Goal: Task Accomplishment & Management: Manage account settings

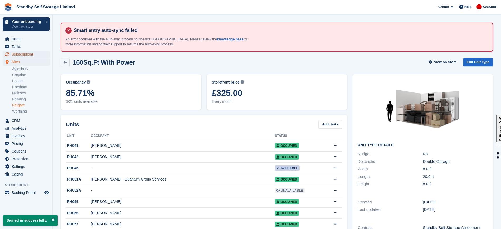
click at [33, 56] on span "Subscriptions" at bounding box center [28, 54] width 32 height 7
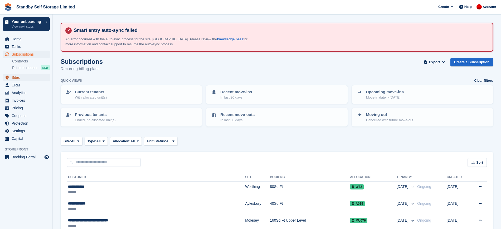
click at [19, 76] on span "Sites" at bounding box center [28, 77] width 32 height 7
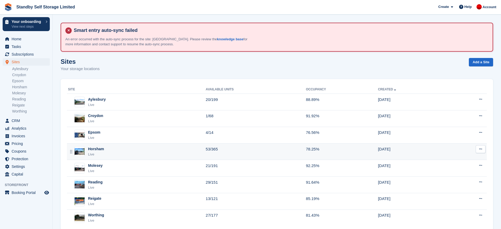
click at [134, 154] on div "Horsham Live" at bounding box center [137, 151] width 138 height 11
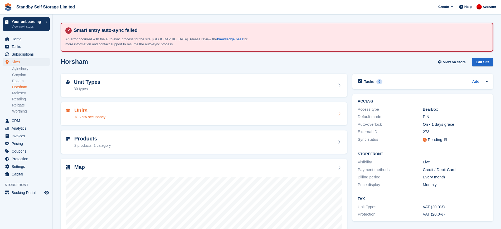
click at [201, 115] on div "Units 78.25% occupancy" at bounding box center [204, 114] width 276 height 13
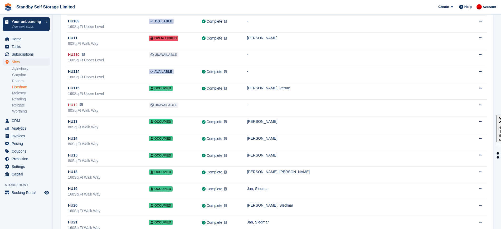
scroll to position [5090, 0]
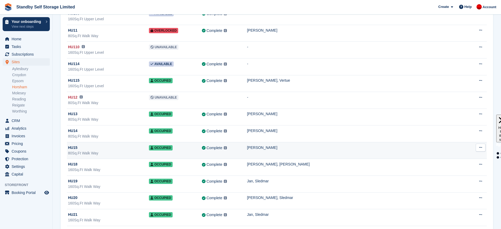
click at [244, 152] on td "Complete Last synced at 26 Sep, 4:10 PM Learn more →" at bounding box center [224, 150] width 45 height 17
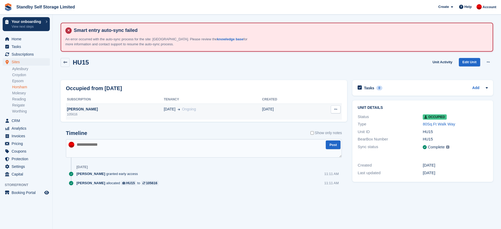
click at [223, 110] on div "18 Sep Ongoing" at bounding box center [213, 110] width 98 height 6
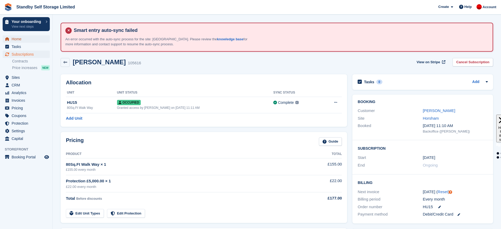
click at [21, 38] on span "Home" at bounding box center [28, 38] width 32 height 7
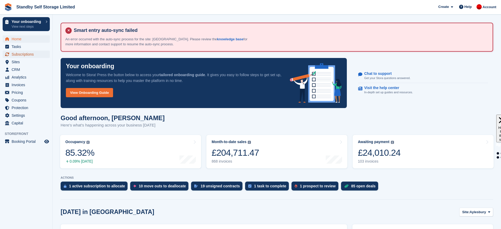
click at [28, 52] on span "Subscriptions" at bounding box center [28, 54] width 32 height 7
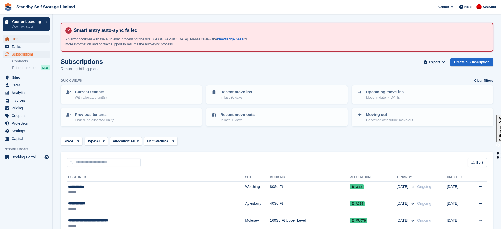
click at [19, 38] on span "Home" at bounding box center [28, 38] width 32 height 7
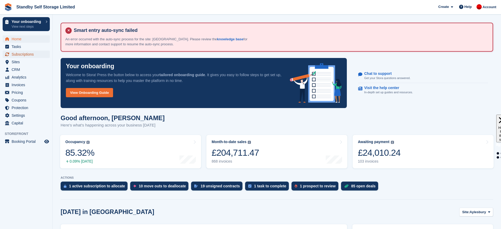
click at [24, 54] on span "Subscriptions" at bounding box center [28, 54] width 32 height 7
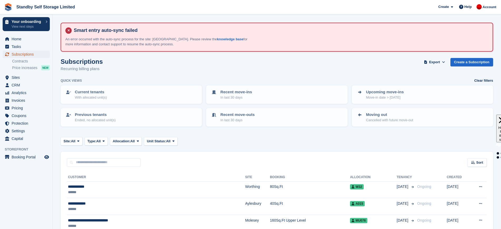
click at [25, 54] on span "Subscriptions" at bounding box center [28, 54] width 32 height 7
click at [106, 165] on input "text" at bounding box center [104, 162] width 74 height 9
type input "****"
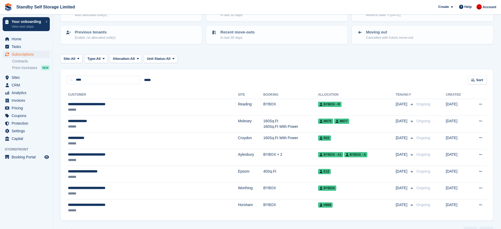
scroll to position [83, 0]
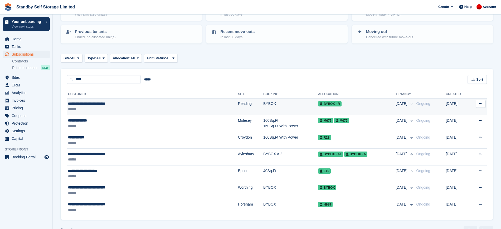
click at [263, 113] on td "BYBOX" at bounding box center [290, 106] width 55 height 17
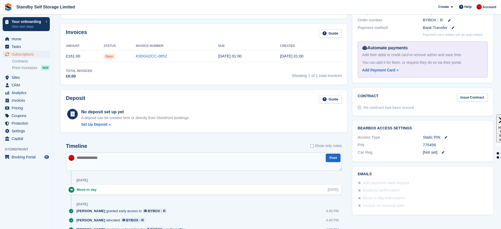
scroll to position [188, 0]
click at [20, 36] on span "Home" at bounding box center [28, 38] width 32 height 7
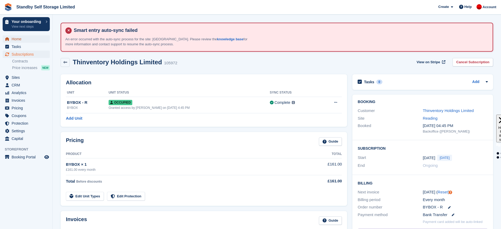
click at [25, 37] on span "Home" at bounding box center [28, 38] width 32 height 7
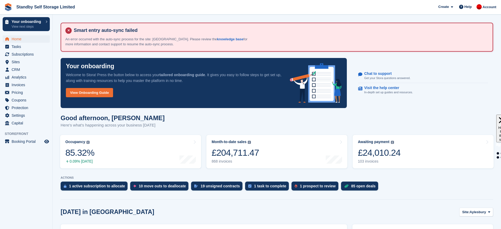
click at [17, 171] on aside "Your onboarding View next steps Home Tasks Subscriptions Subscriptions Subscrip…" at bounding box center [26, 116] width 52 height 203
click at [25, 60] on span "Sites" at bounding box center [28, 61] width 32 height 7
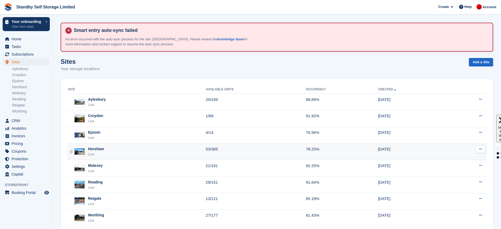
click at [153, 149] on div "Horsham Live" at bounding box center [137, 151] width 138 height 11
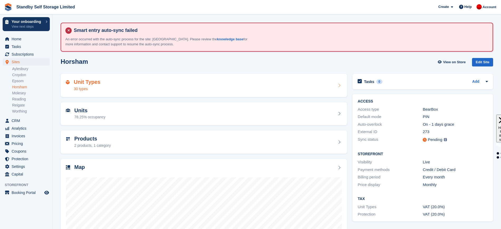
scroll to position [28, 0]
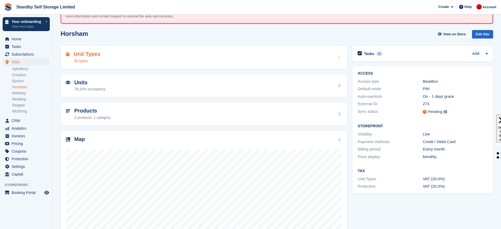
click at [293, 59] on div "Unit Types 30 types" at bounding box center [204, 57] width 276 height 13
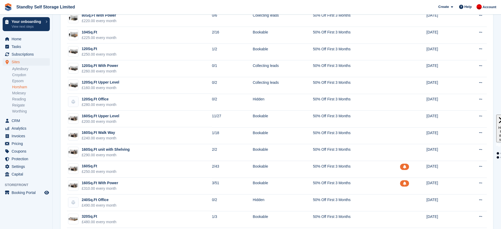
scroll to position [375, 0]
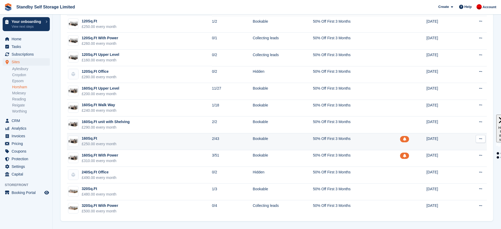
click at [201, 140] on td "160Sq.Ft £250.00 every month" at bounding box center [139, 141] width 145 height 17
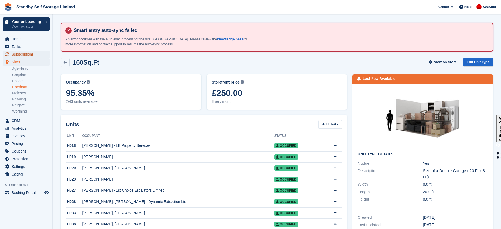
click at [32, 55] on span "Subscriptions" at bounding box center [28, 54] width 32 height 7
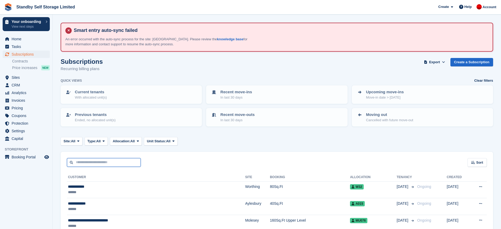
click at [106, 166] on input "text" at bounding box center [104, 162] width 74 height 9
type input "*****"
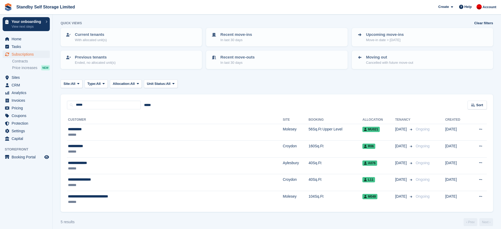
scroll to position [62, 0]
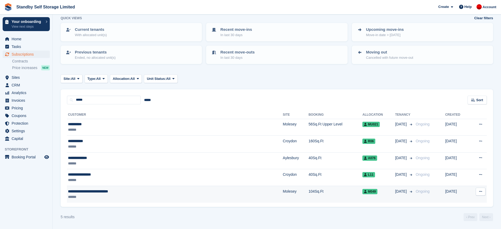
click at [191, 194] on div "******" at bounding box center [135, 197] width 134 height 6
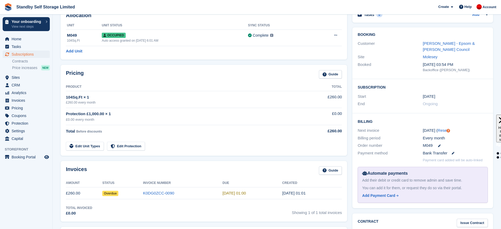
scroll to position [66, 0]
click at [36, 55] on span "Subscriptions" at bounding box center [28, 54] width 32 height 7
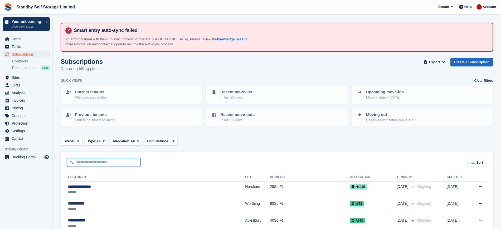
click at [102, 165] on input "text" at bounding box center [104, 162] width 74 height 9
type input "*****"
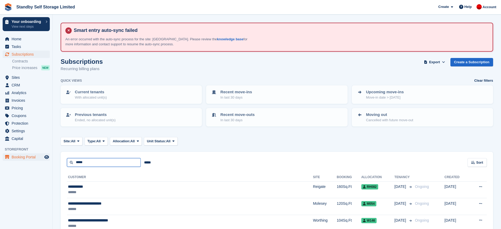
drag, startPoint x: 101, startPoint y: 164, endPoint x: 4, endPoint y: 157, distance: 97.5
click at [4, 157] on div "Your onboarding View next steps Home Tasks Subscriptions Subscriptions Subscrip…" at bounding box center [250, 129] width 501 height 258
type input "*****"
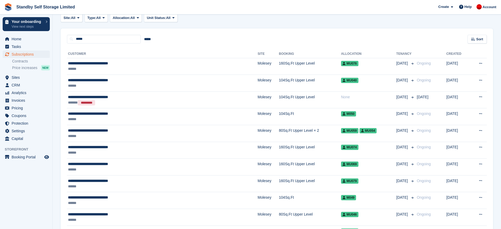
scroll to position [123, 0]
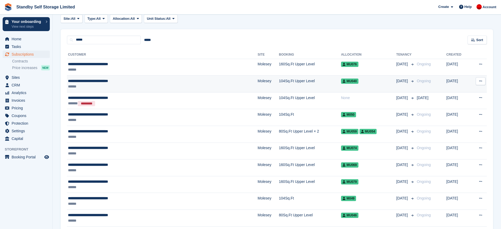
click at [364, 83] on div "MU040" at bounding box center [368, 81] width 55 height 6
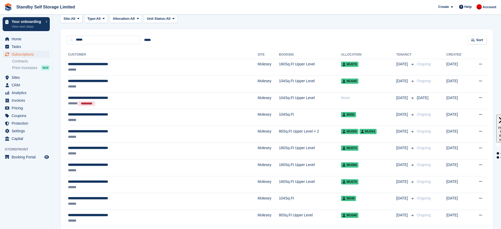
scroll to position [123, 0]
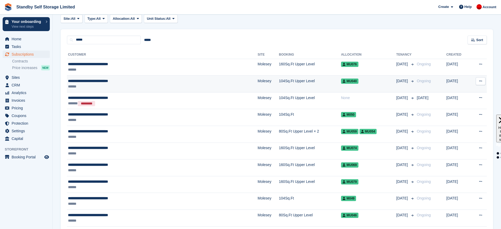
click at [279, 82] on td "104Sq.Ft Upper Level" at bounding box center [310, 84] width 62 height 17
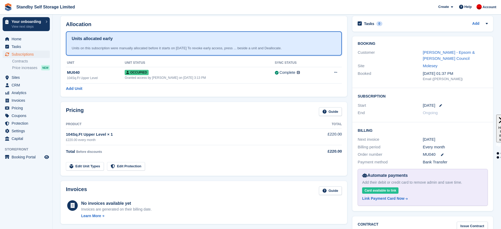
scroll to position [57, 0]
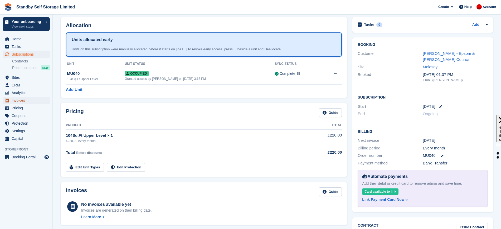
click at [22, 102] on span "Invoices" at bounding box center [28, 100] width 32 height 7
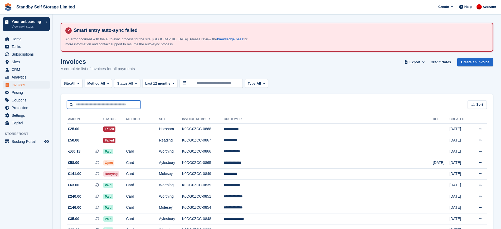
click at [111, 105] on input "text" at bounding box center [104, 104] width 74 height 9
type input "*****"
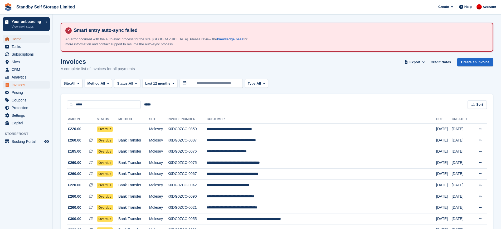
click at [26, 40] on span "Home" at bounding box center [28, 38] width 32 height 7
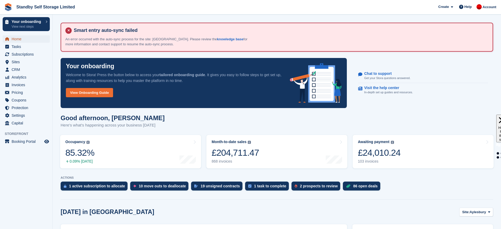
click at [24, 38] on span "Home" at bounding box center [28, 38] width 32 height 7
